Goal: Use online tool/utility: Use online tool/utility

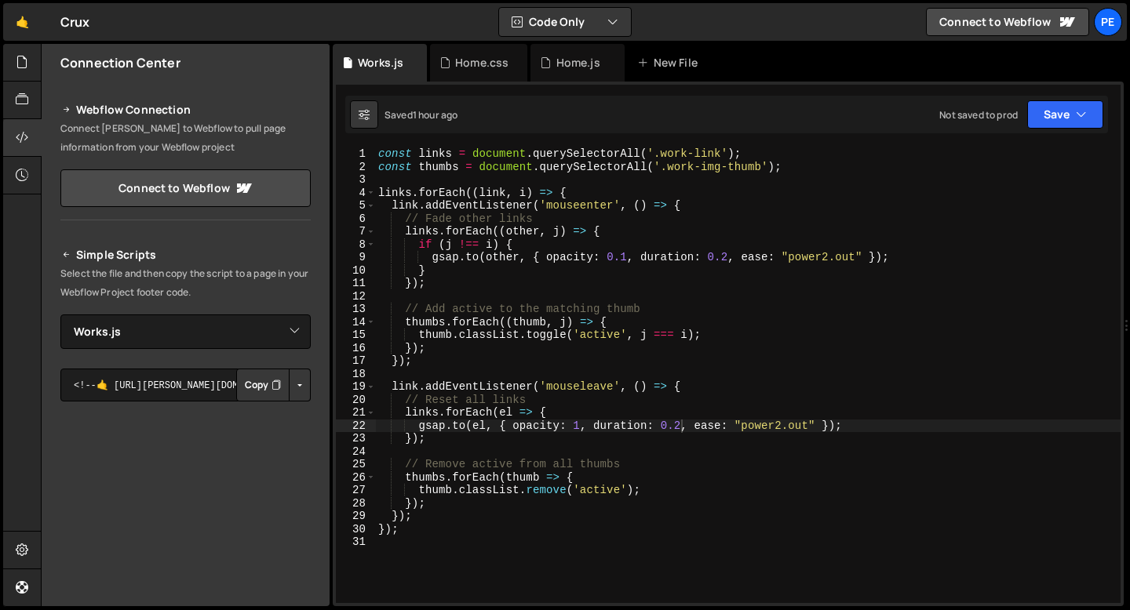
select select "48004"
click at [24, 21] on link "🤙" at bounding box center [22, 22] width 38 height 38
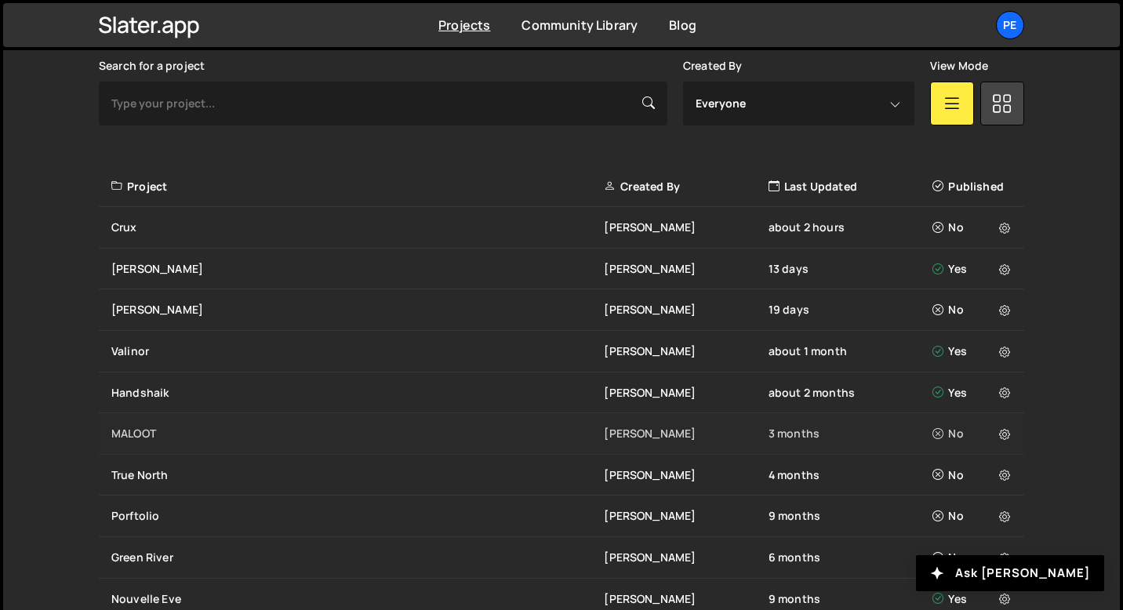
scroll to position [482, 0]
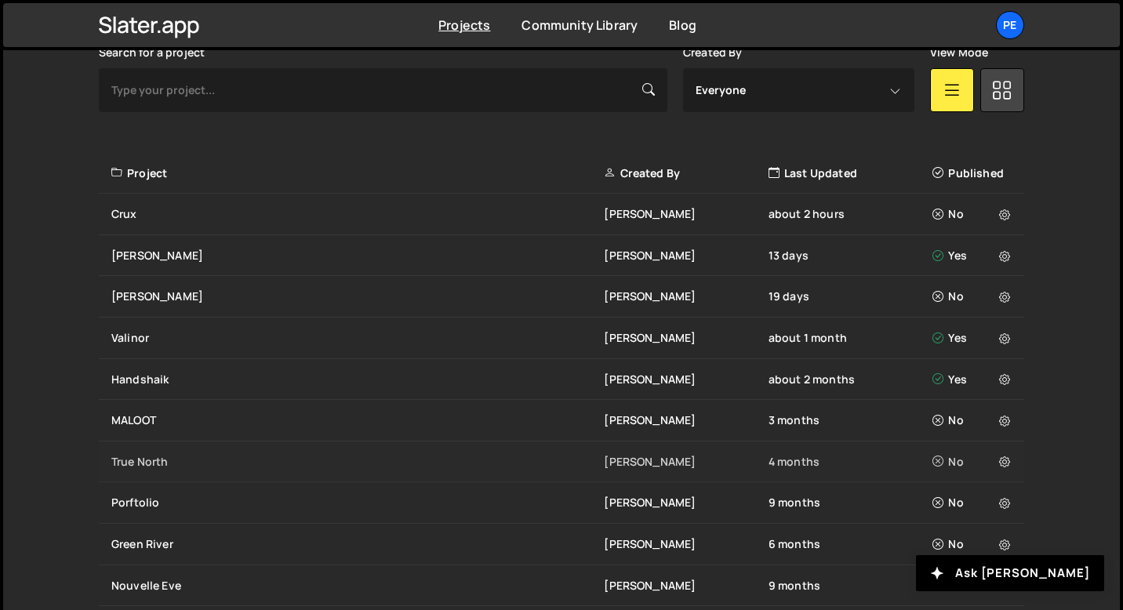
click at [162, 476] on div "True North Eliot BESSON 4 months No" at bounding box center [562, 463] width 926 height 42
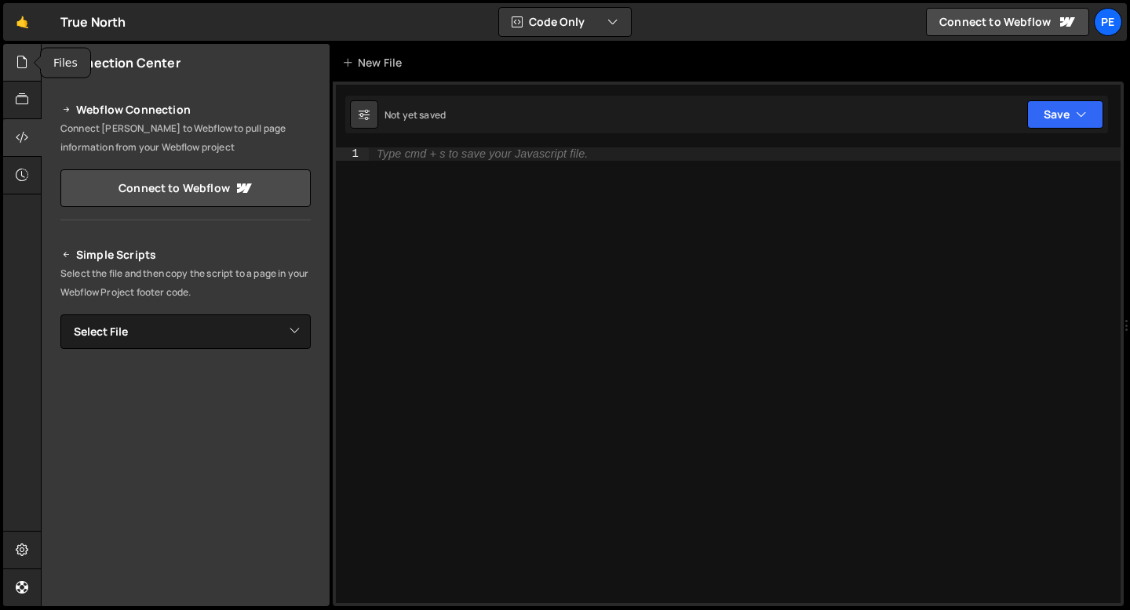
click at [13, 67] on div at bounding box center [22, 63] width 38 height 38
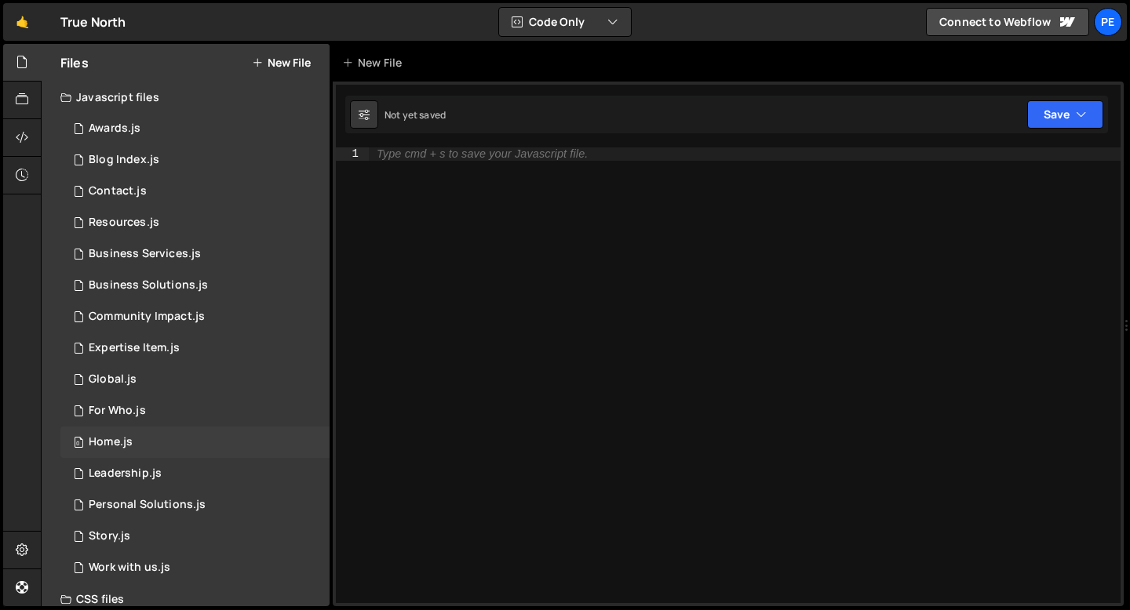
click at [132, 449] on div "0 Home.js 0" at bounding box center [194, 442] width 269 height 31
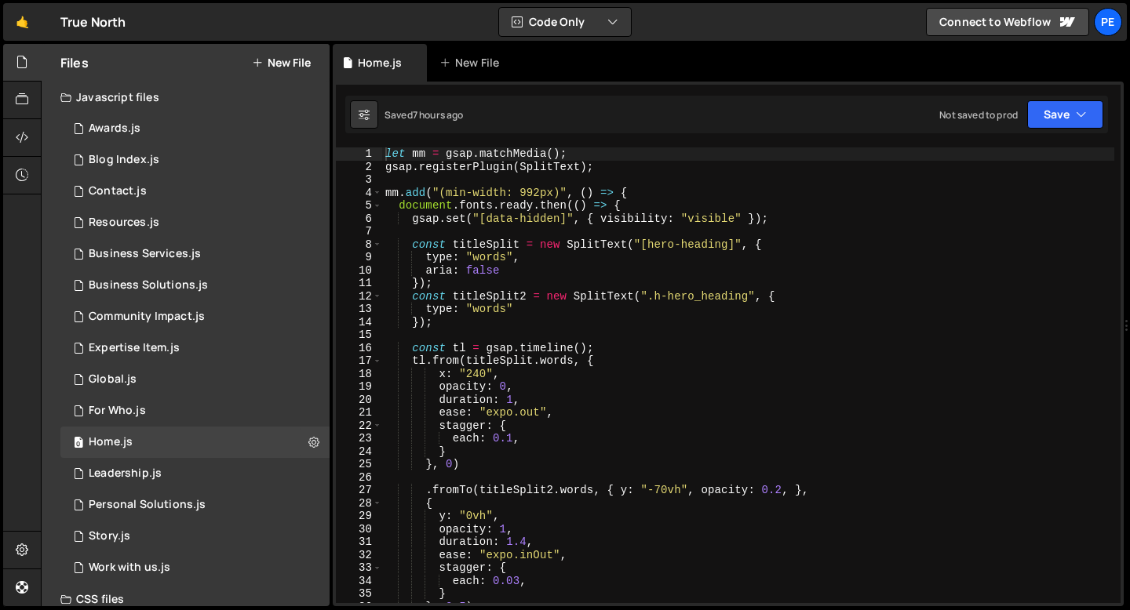
type textarea "type: "words""
click at [579, 311] on div "let mm = gsap . matchMedia ( ) ; gsap . registerPlugin ( SplitText ) ; mm . add…" at bounding box center [748, 388] width 732 height 482
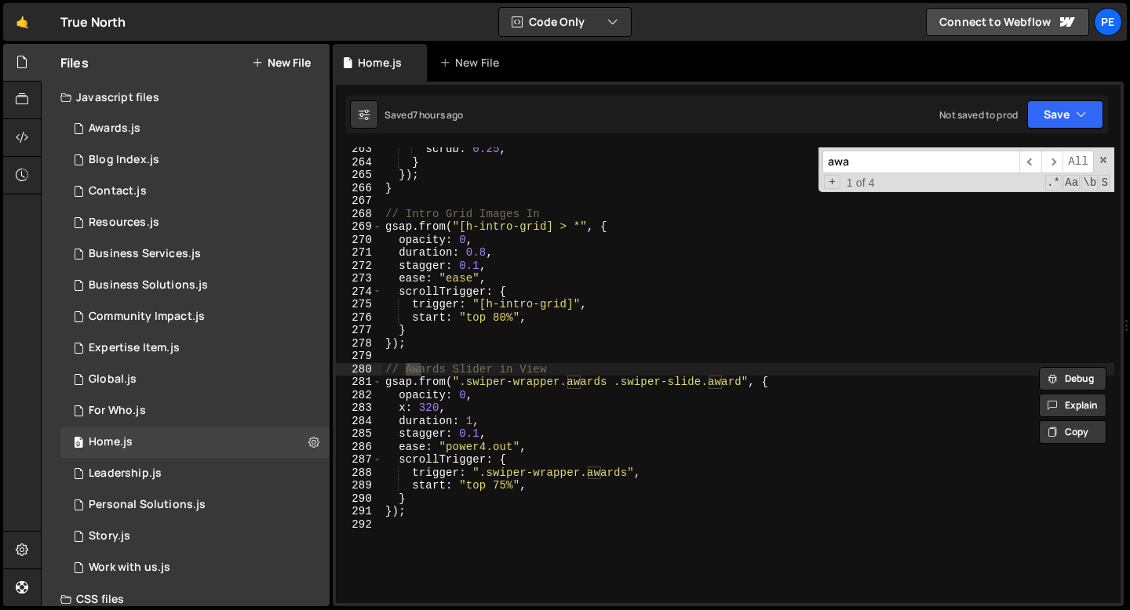
scroll to position [3396, 0]
type input "awa"
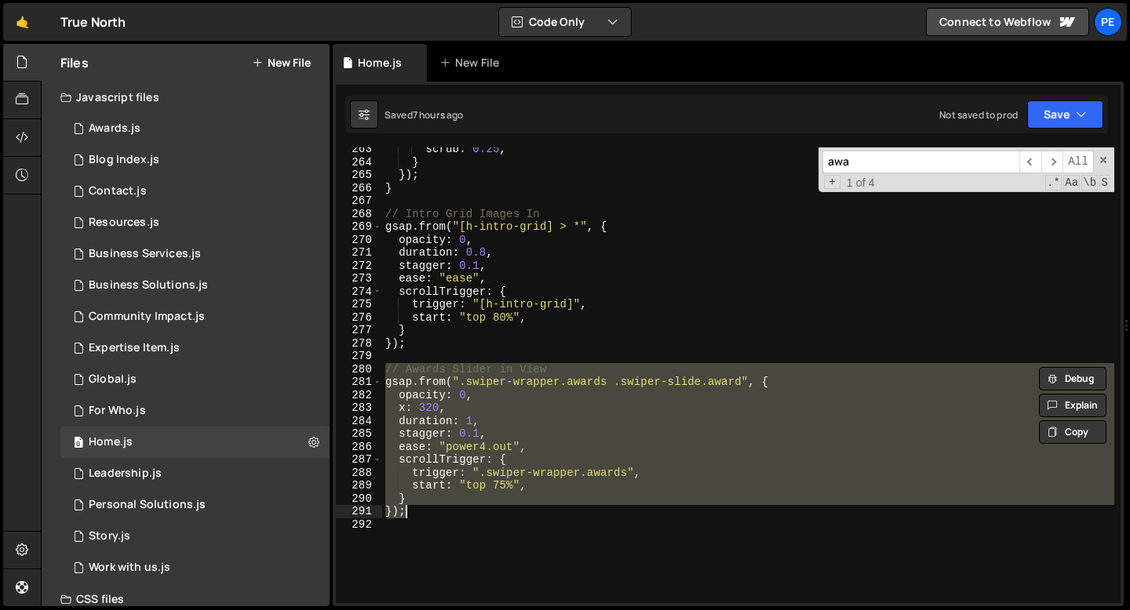
drag, startPoint x: 384, startPoint y: 371, endPoint x: 439, endPoint y: 510, distance: 149.3
click at [439, 511] on div "scrub : 0.25 , } }) ; } // Intro Grid Images In gsap . from ( "[h-intro-grid] >…" at bounding box center [748, 384] width 732 height 482
type textarea "} });"
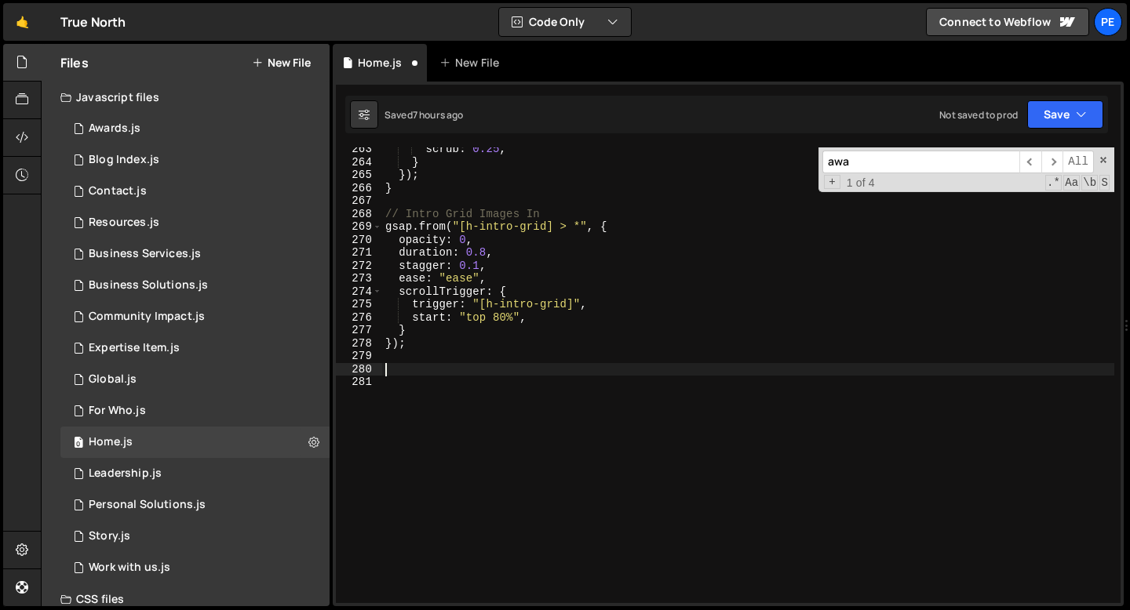
click at [452, 361] on div "scrub : 0.25 , } }) ; } // Intro Grid Images In gsap . from ( "[h-intro-grid] >…" at bounding box center [748, 384] width 732 height 482
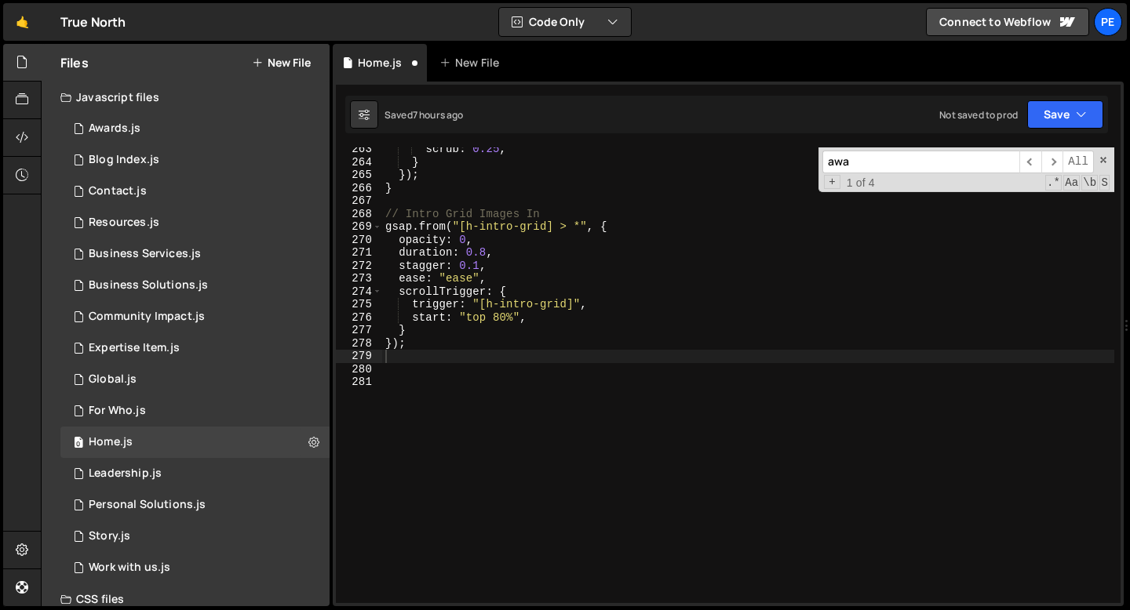
click at [904, 159] on input "awa" at bounding box center [920, 162] width 197 height 23
type input "awards"
click at [518, 395] on div "scrub : 0.25 , } }) ; } // Intro Grid Images In gsap . from ( "[h-intro-grid] >…" at bounding box center [748, 384] width 732 height 482
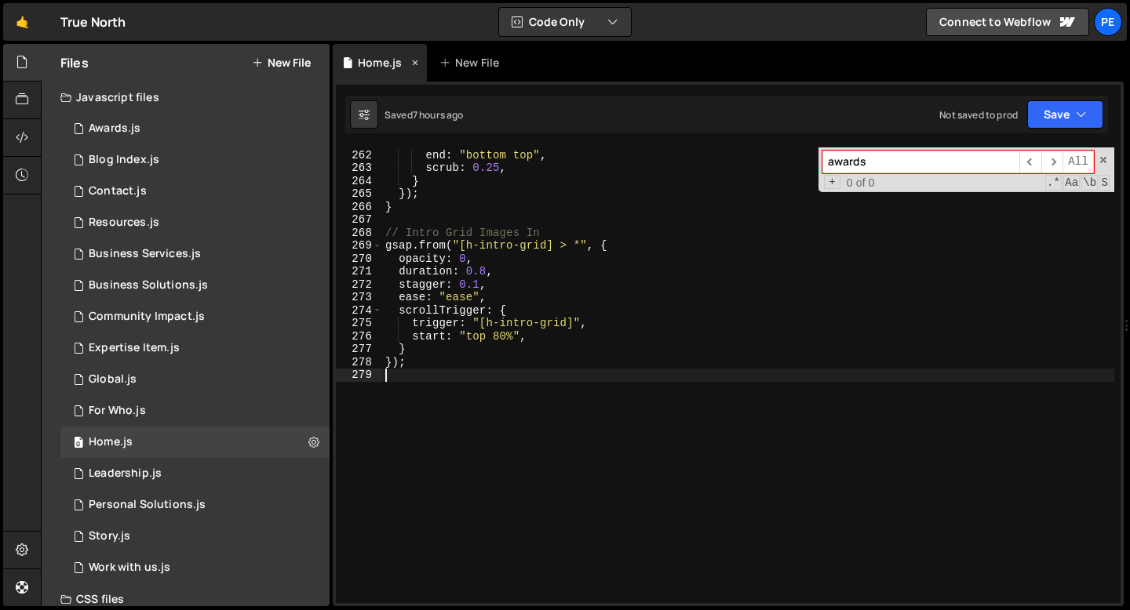
scroll to position [3377, 0]
